Goal: Find specific page/section: Find specific page/section

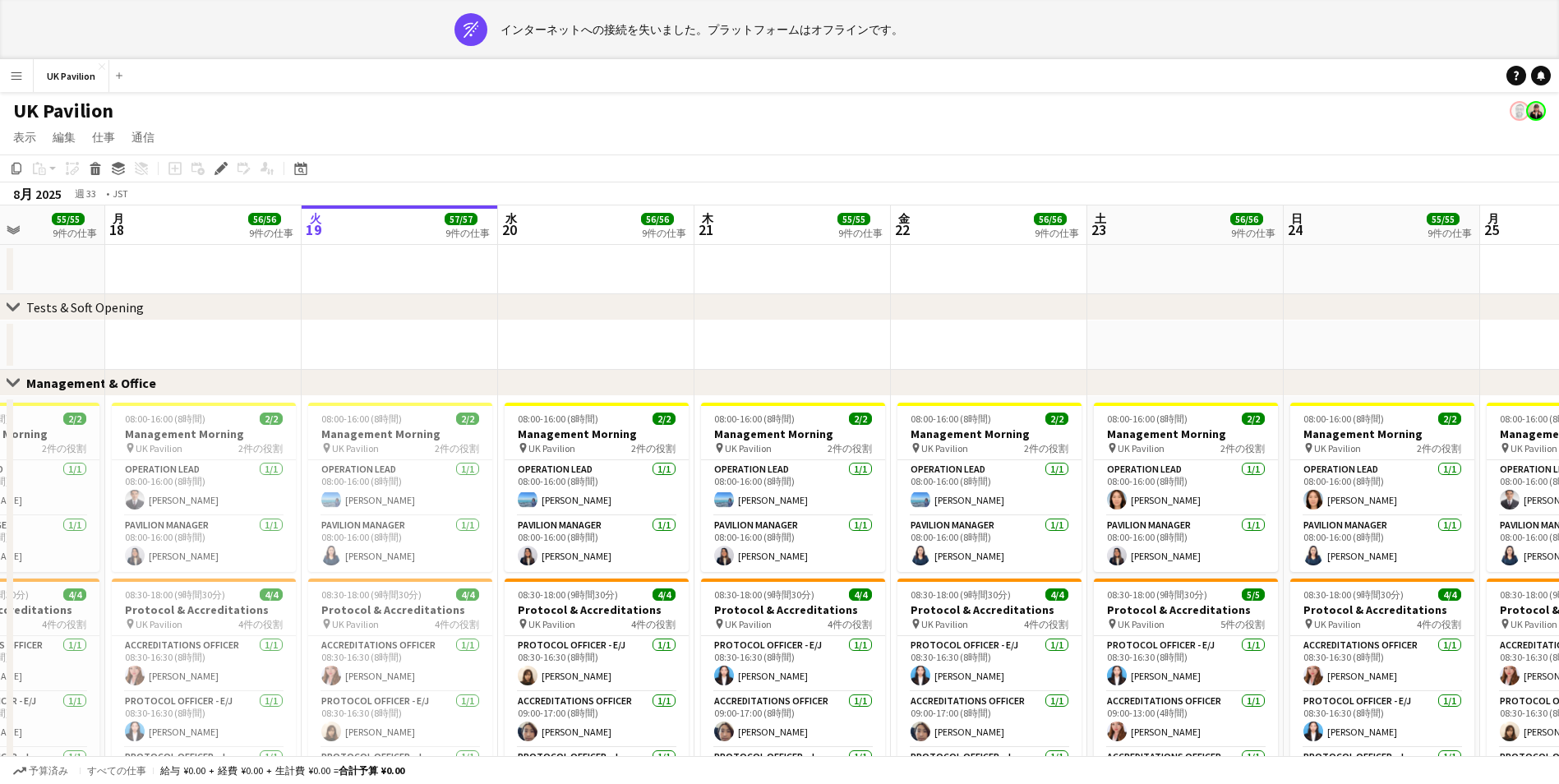
scroll to position [82, 0]
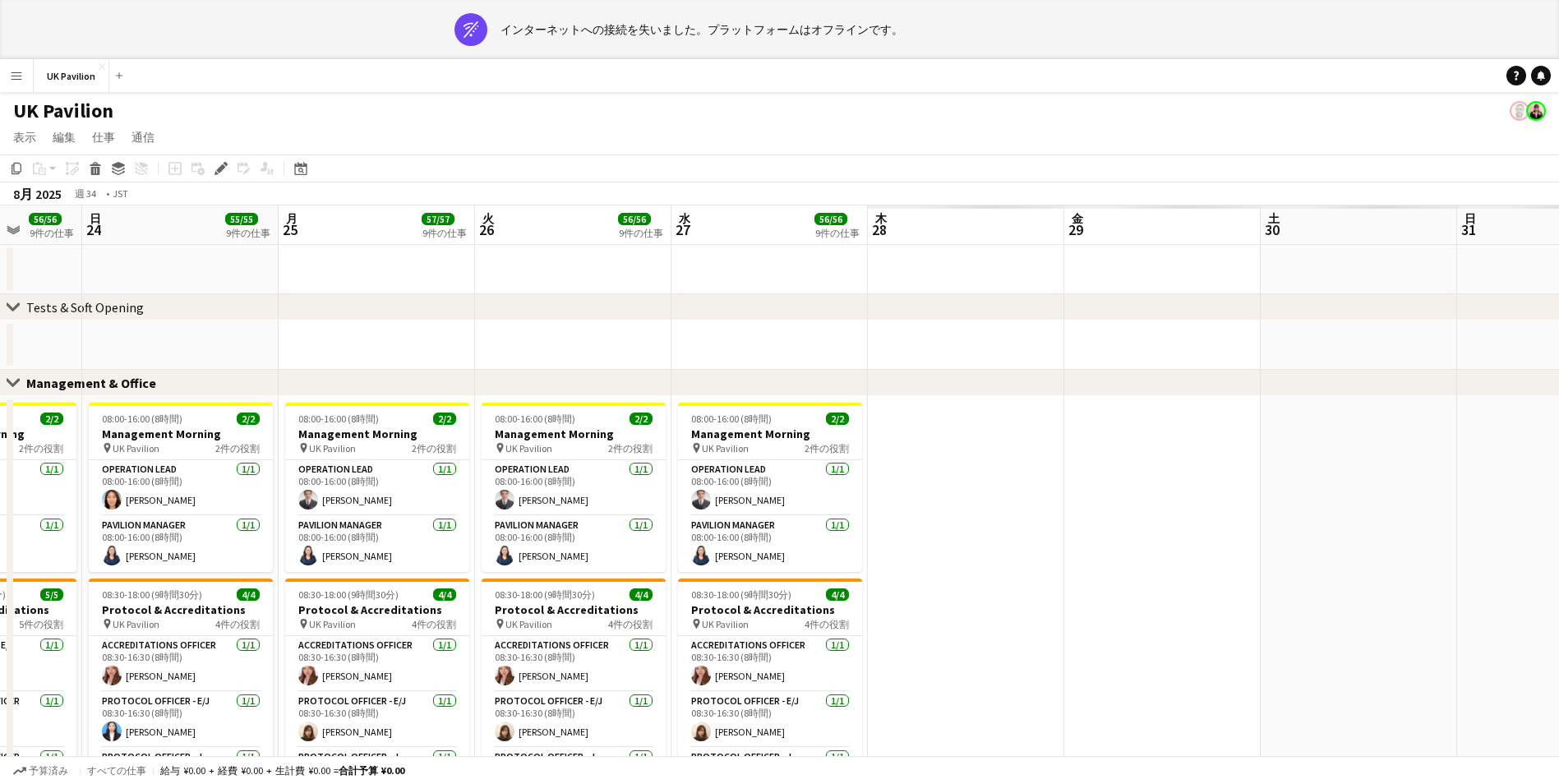
drag, startPoint x: 1039, startPoint y: 210, endPoint x: 241, endPoint y: 222, distance: 798.1
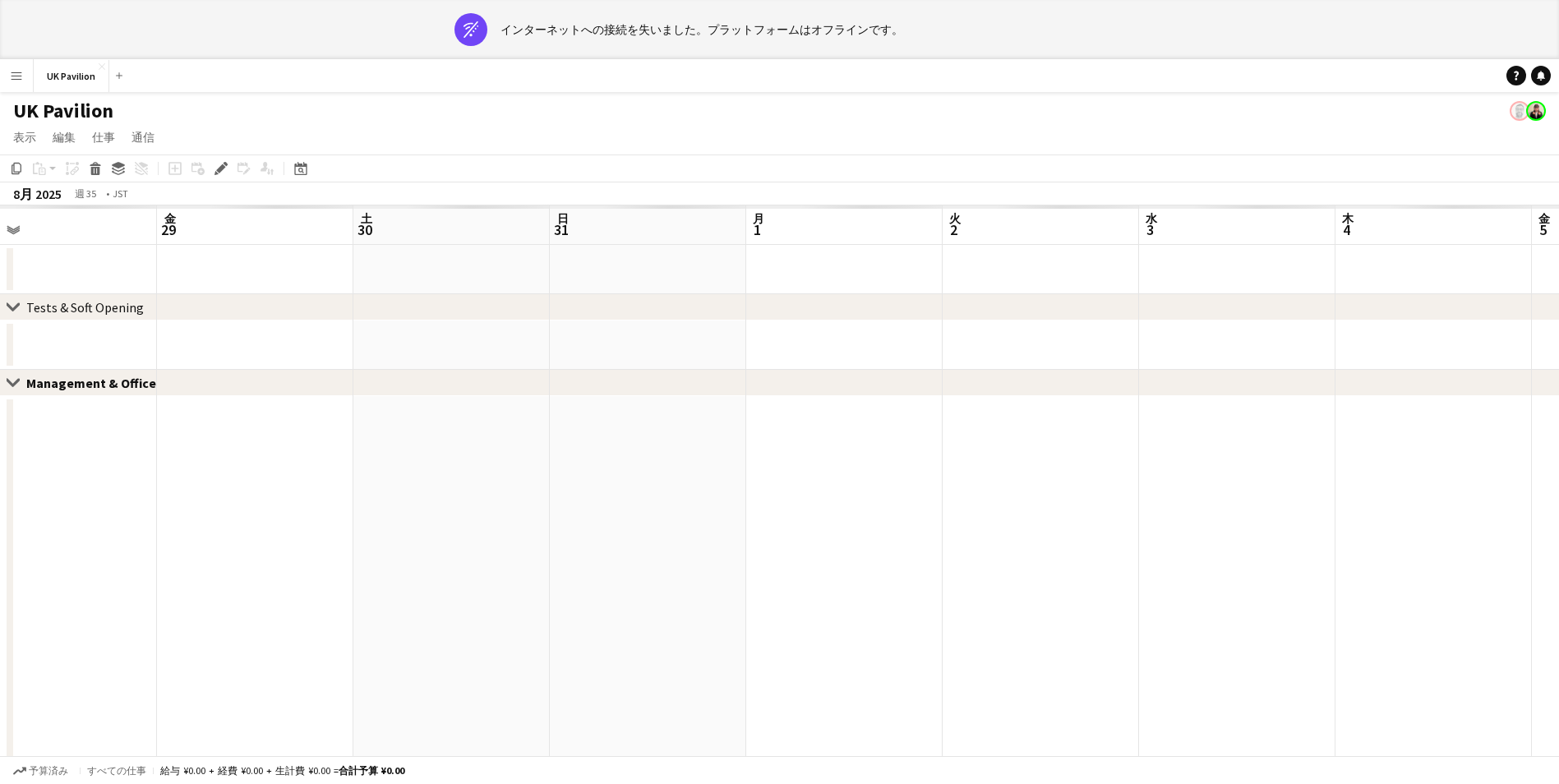
drag, startPoint x: 1196, startPoint y: 225, endPoint x: 165, endPoint y: 234, distance: 1031.0
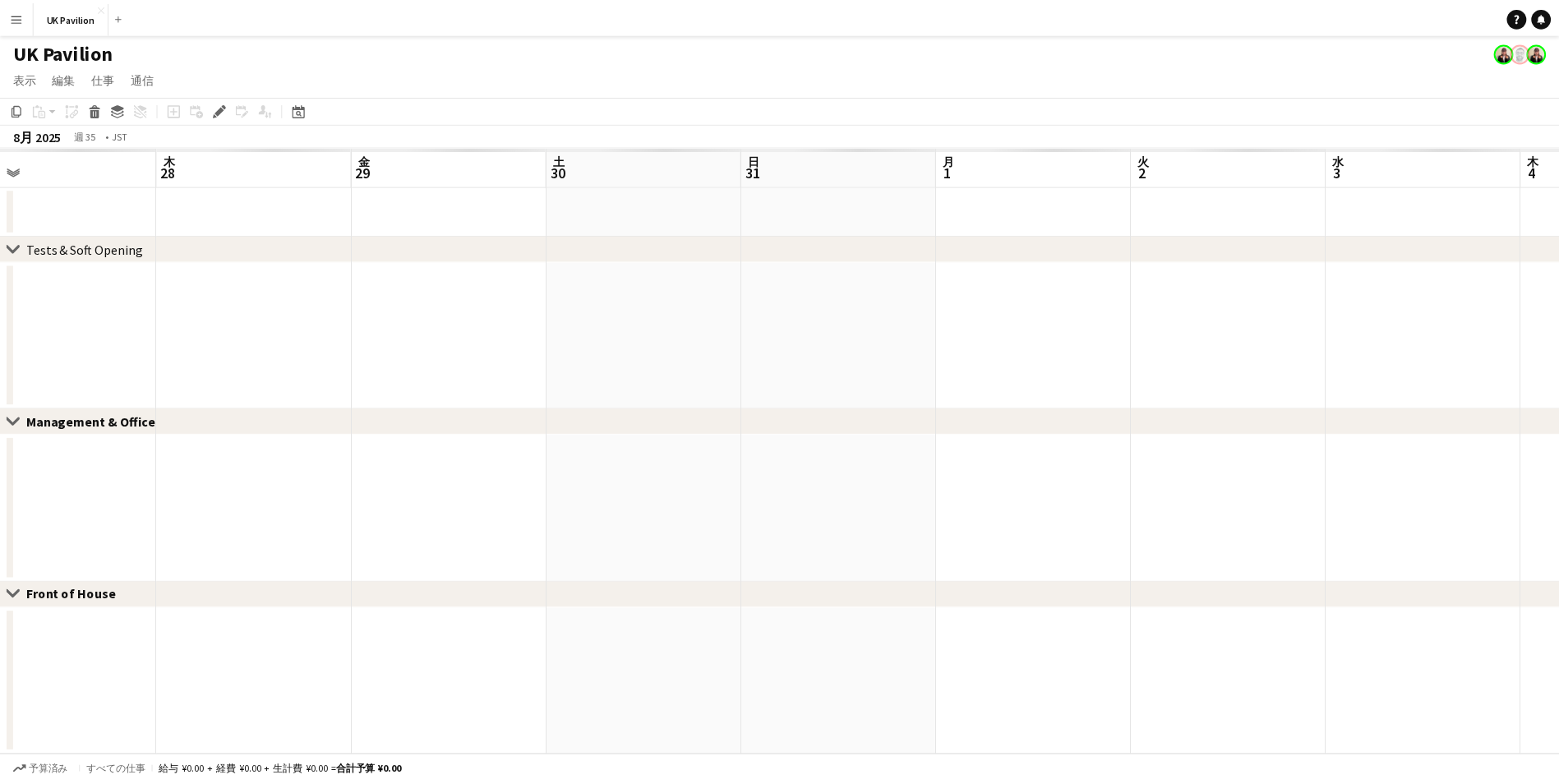
scroll to position [0, 429]
drag, startPoint x: 767, startPoint y: 245, endPoint x: 1010, endPoint y: 234, distance: 243.2
click at [1010, 234] on app-calendar-viewport "日 24 月 25 火 26 水 27 木 28 金 29 土 30 日 31 月 1 火 2 水 3 木 4 金 5" at bounding box center [785, 451] width 1571 height 609
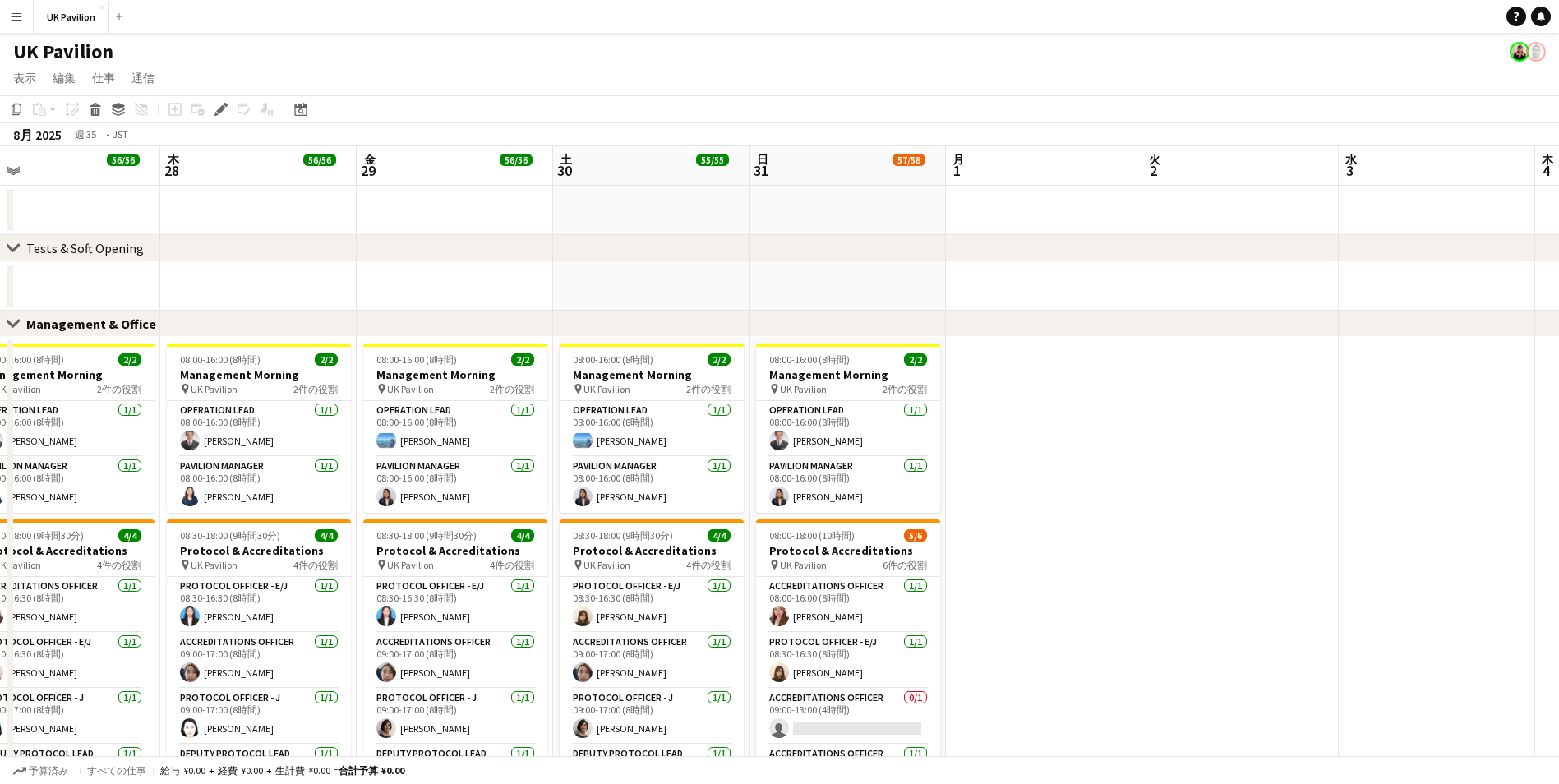
scroll to position [0, 498]
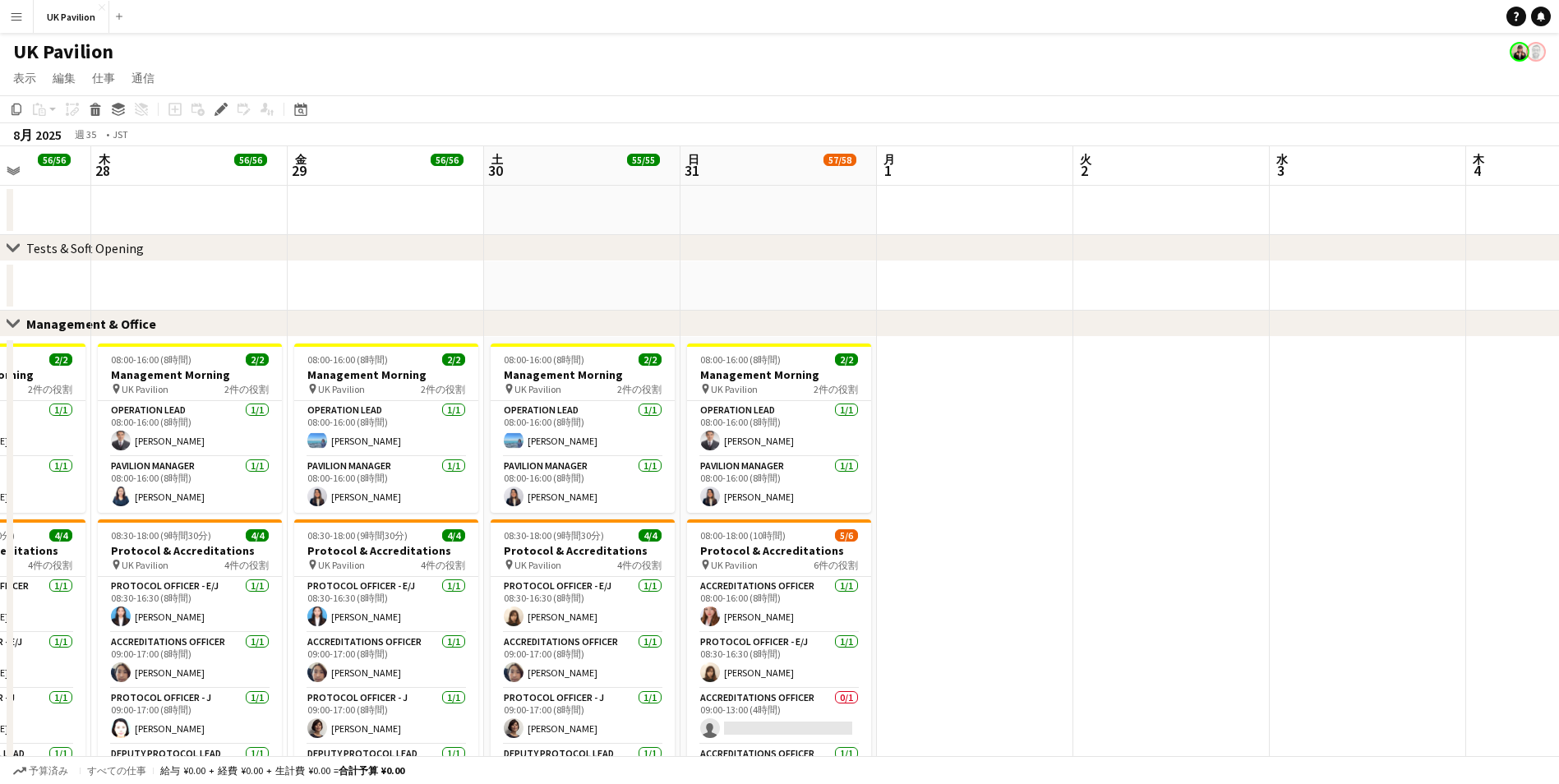
drag, startPoint x: 855, startPoint y: 181, endPoint x: 706, endPoint y: 176, distance: 149.1
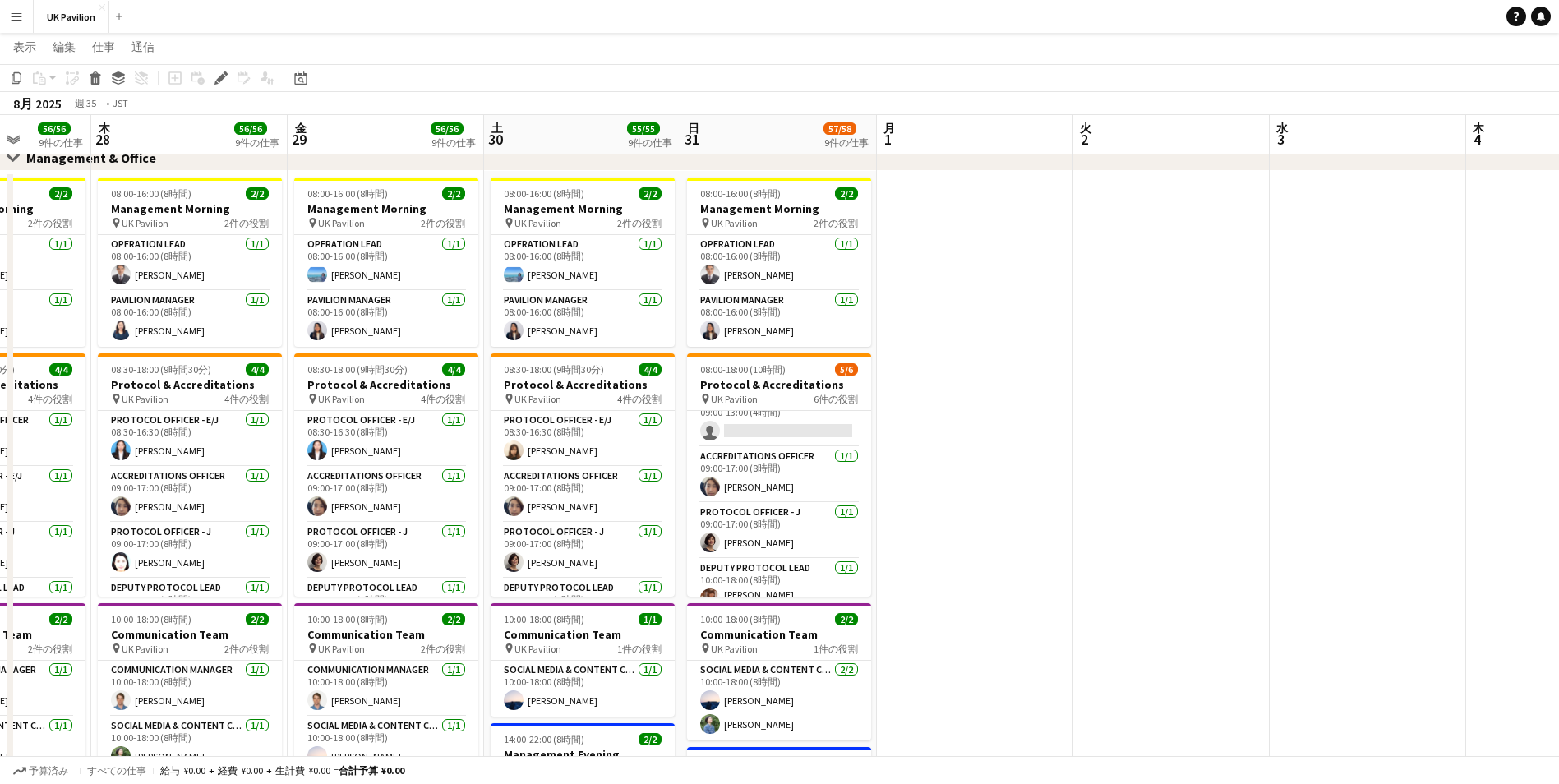
scroll to position [149, 0]
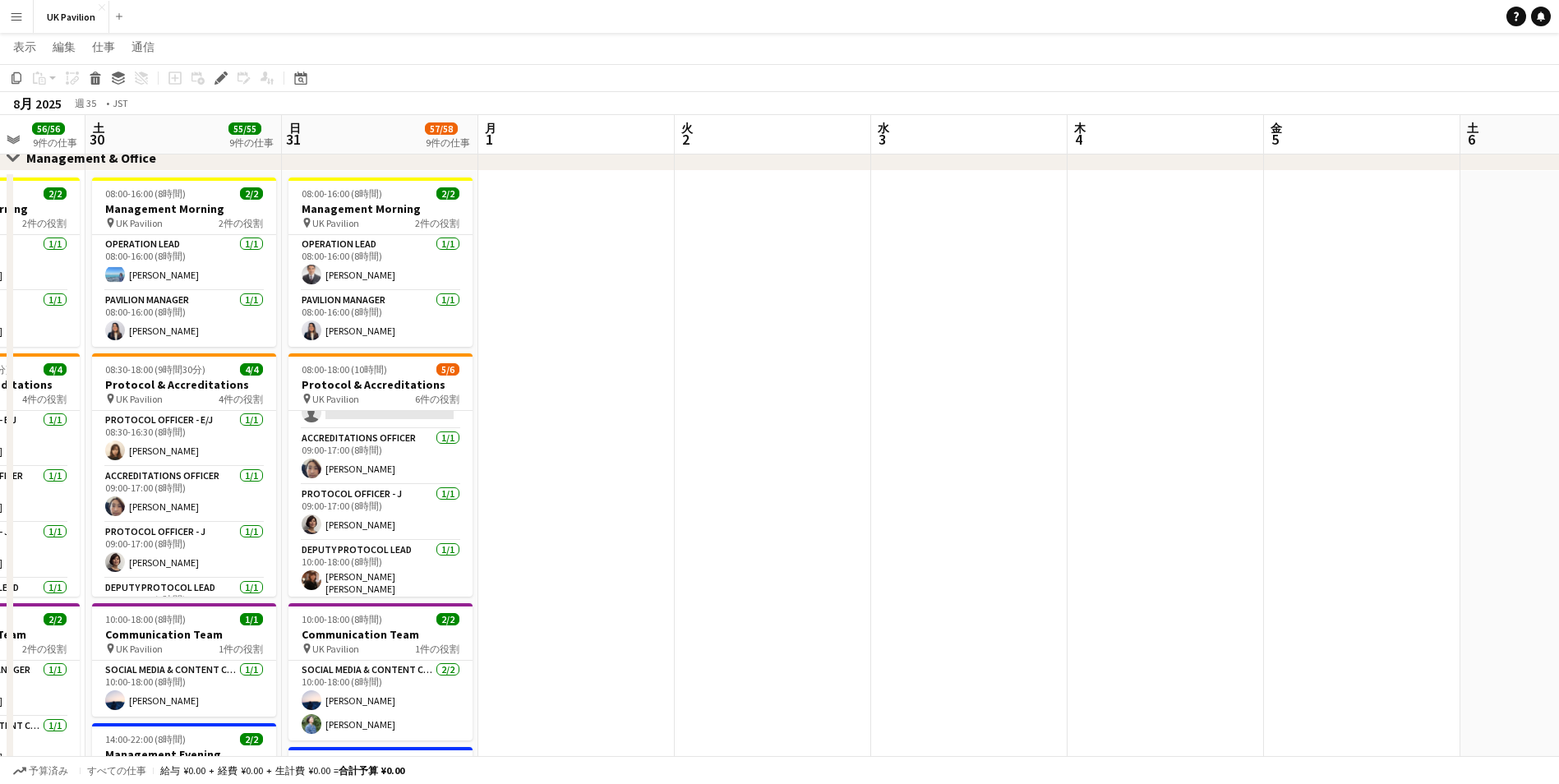
drag, startPoint x: 1045, startPoint y: 126, endPoint x: 745, endPoint y: 182, distance: 305.2
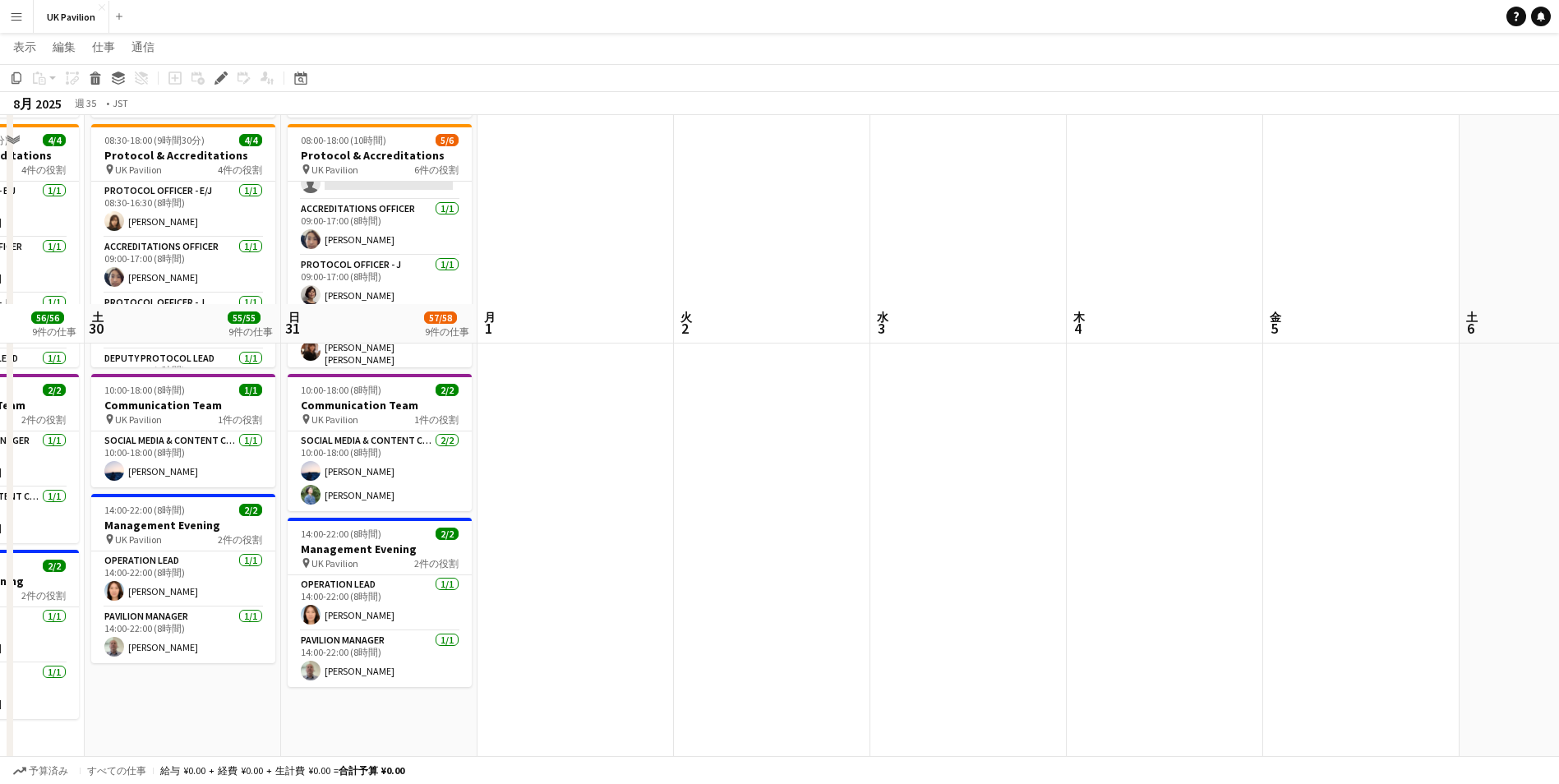
scroll to position [208, 0]
